Goal: Information Seeking & Learning: Learn about a topic

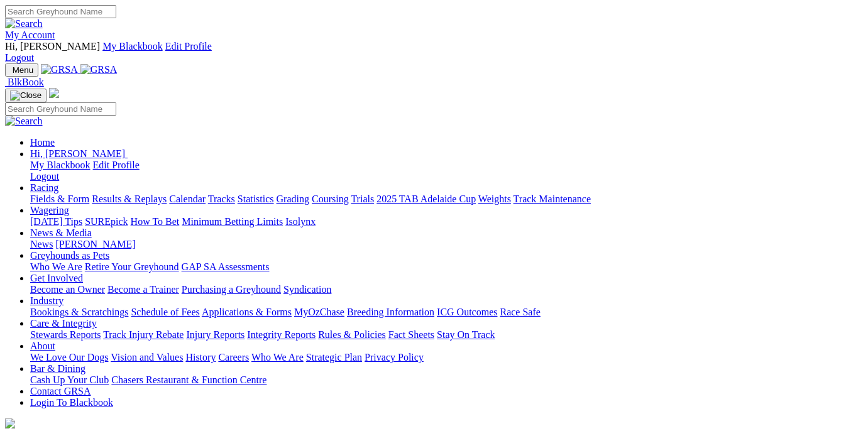
scroll to position [323, 0]
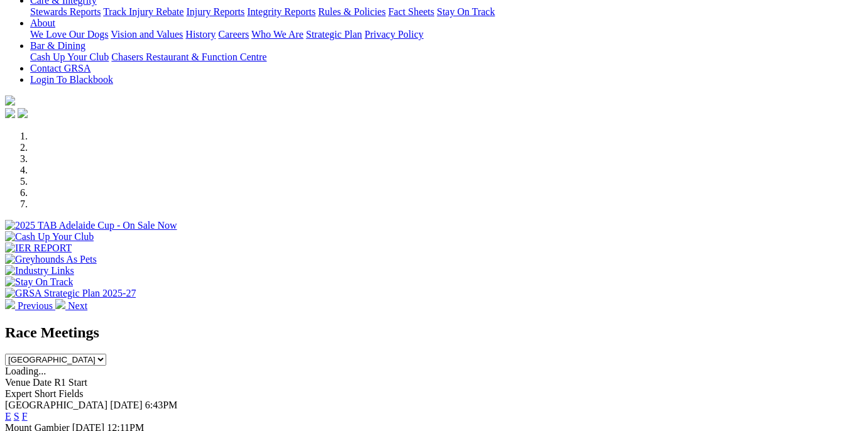
click at [28, 431] on link "F" at bounding box center [25, 439] width 6 height 11
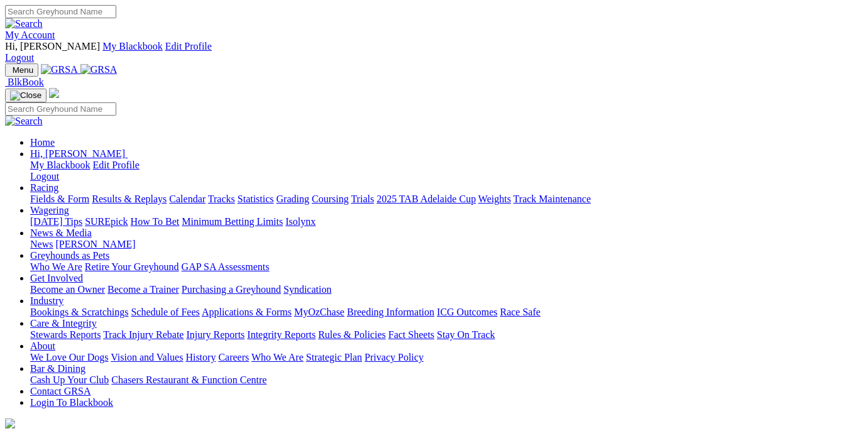
scroll to position [453, 0]
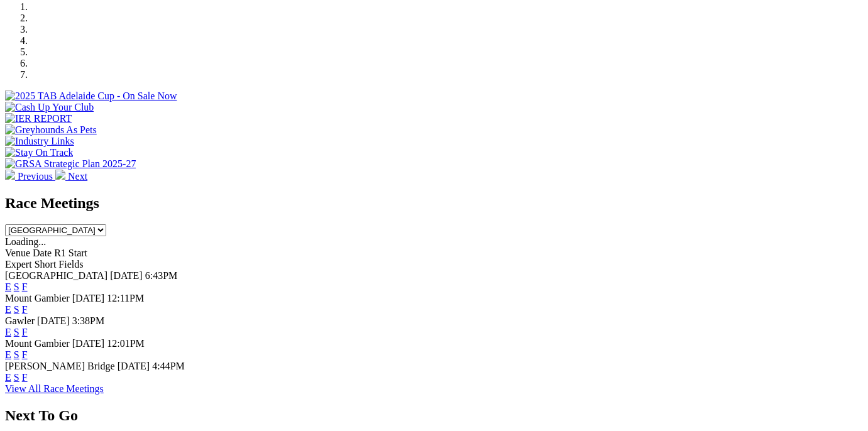
click at [28, 372] on link "F" at bounding box center [25, 377] width 6 height 11
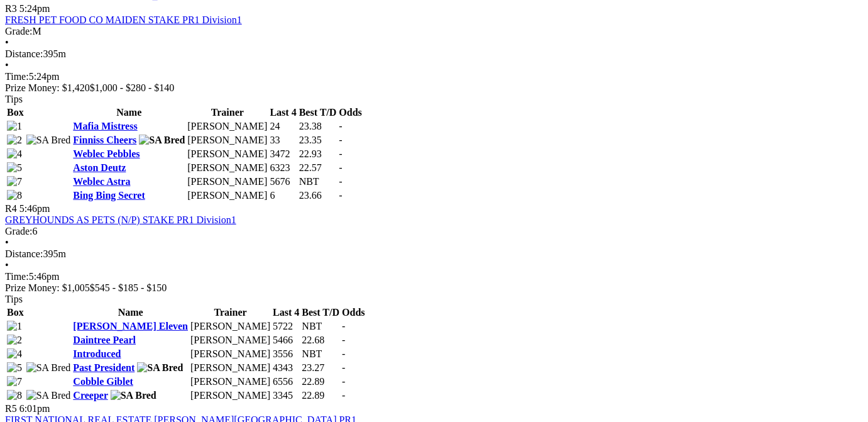
scroll to position [1076, 0]
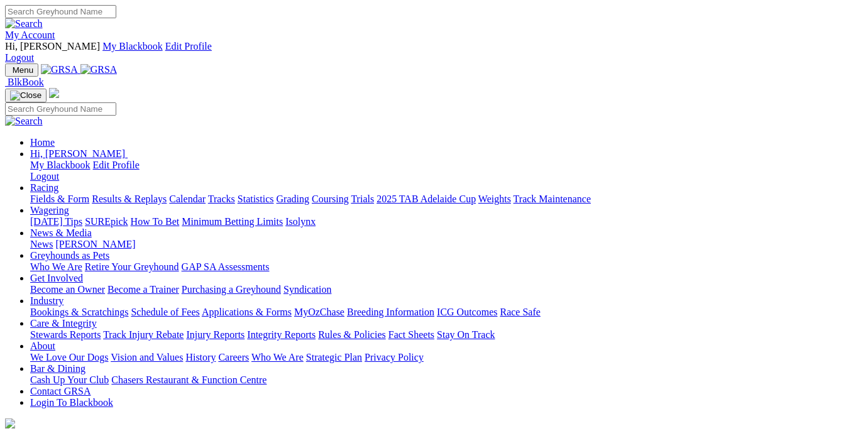
scroll to position [323, 0]
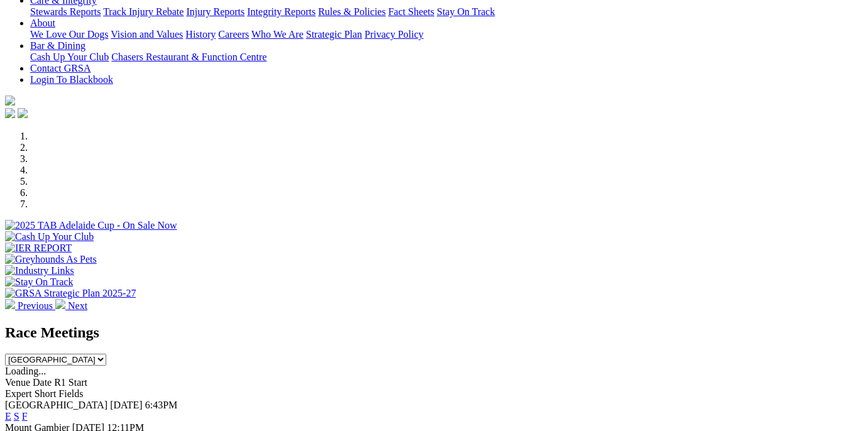
click at [28, 411] on link "F" at bounding box center [25, 416] width 6 height 11
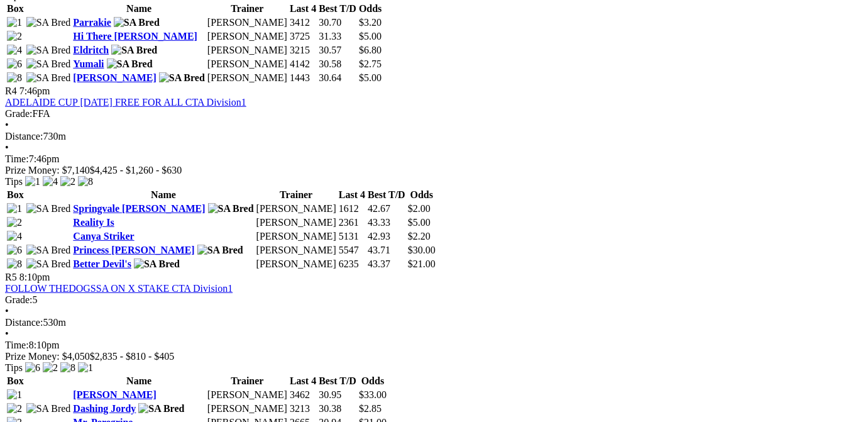
scroll to position [1455, 0]
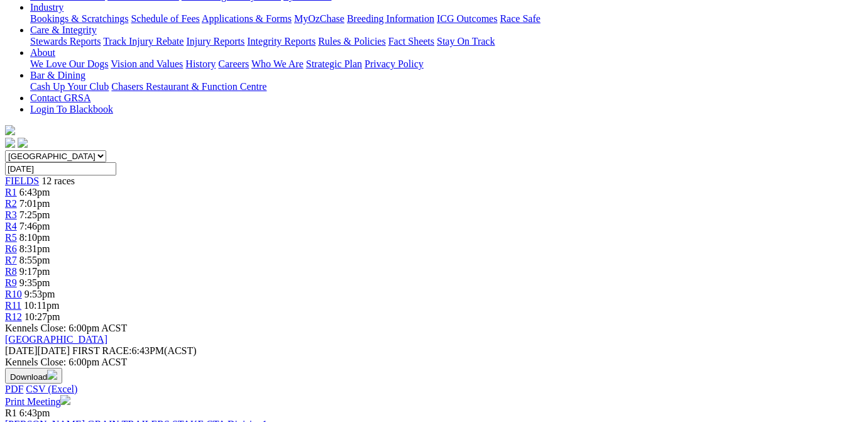
scroll to position [126, 0]
